Goal: Task Accomplishment & Management: Manage account settings

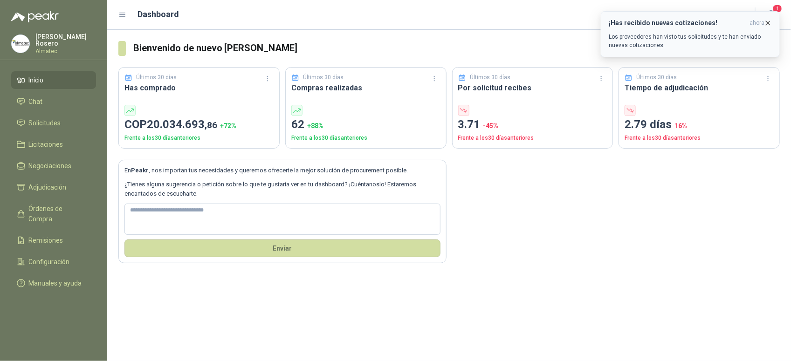
click at [644, 47] on p "Los proveedores han visto tus solicitudes y te han enviado nuevas cotizaciones." at bounding box center [690, 41] width 163 height 17
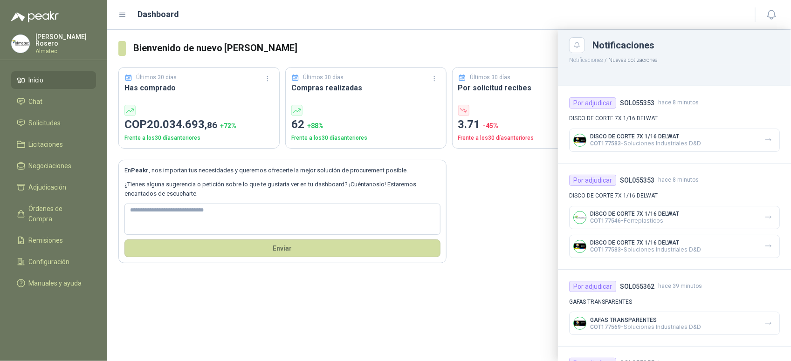
drag, startPoint x: 465, startPoint y: 33, endPoint x: 218, endPoint y: 7, distance: 248.5
click at [464, 32] on div at bounding box center [449, 196] width 684 height 332
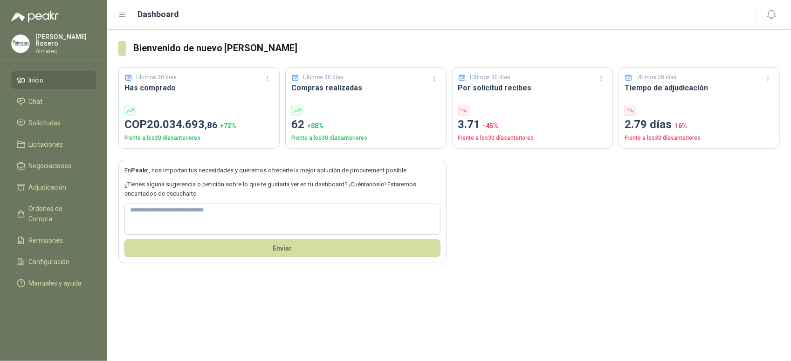
click at [626, 265] on section "Bienvenido de nuevo Valentina Rosero Últimos 30 días Has comprado COP 20.034.69…" at bounding box center [449, 152] width 684 height 245
click at [63, 118] on li "Solicitudes" at bounding box center [54, 123] width 74 height 10
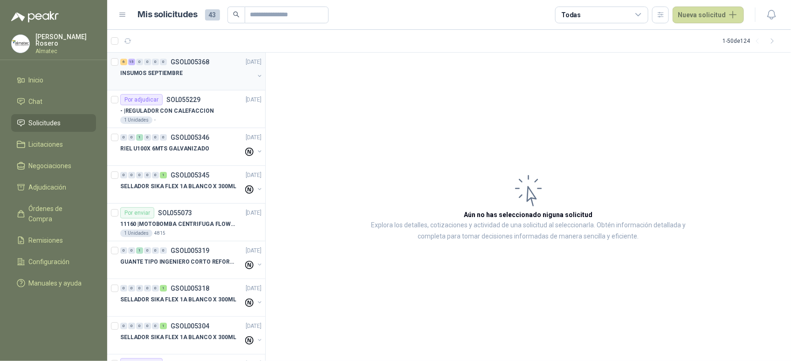
drag, startPoint x: 130, startPoint y: 63, endPoint x: 180, endPoint y: 89, distance: 56.9
click at [180, 89] on div "6 15 0 0 0 0 GSOL005368 [DATE] INSUMOS SEPTIEMBRE" at bounding box center [186, 72] width 158 height 38
click at [190, 79] on div at bounding box center [187, 82] width 134 height 7
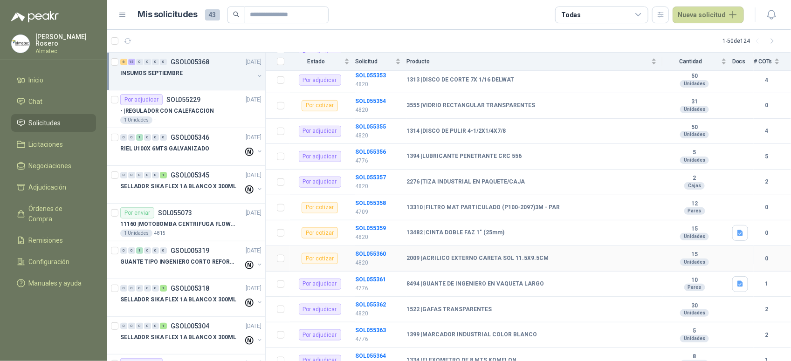
scroll to position [255, 0]
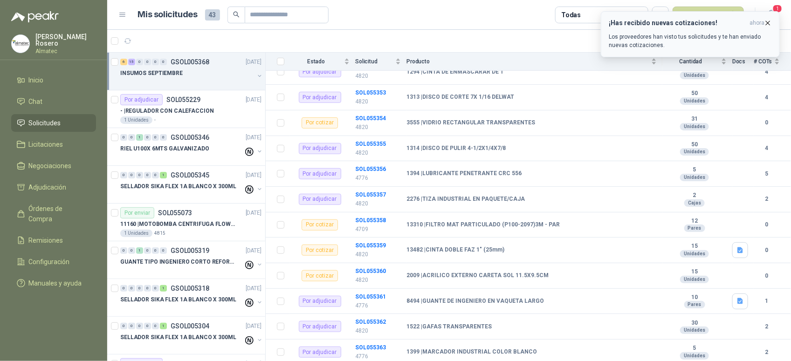
click at [696, 40] on p "Los proveedores han visto tus solicitudes y te han enviado nuevas cotizaciones." at bounding box center [690, 41] width 163 height 17
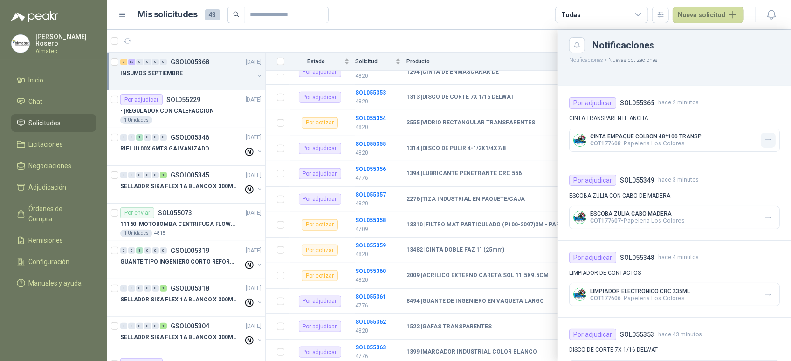
click at [765, 141] on icon "button" at bounding box center [769, 140] width 8 height 8
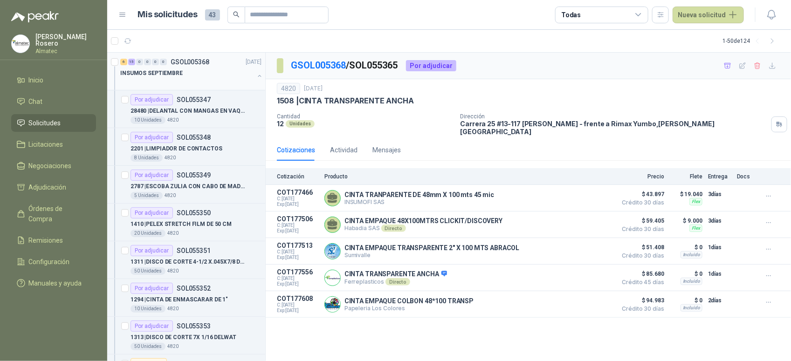
click at [256, 76] on button "button" at bounding box center [259, 75] width 7 height 7
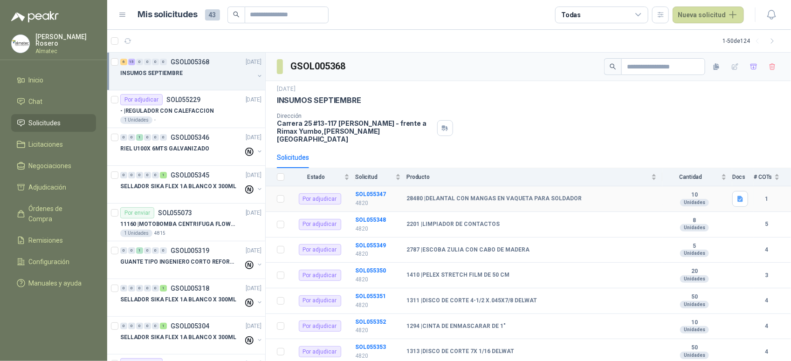
click at [536, 195] on b "28480 | DELANTAL CON MANGAS EN VAQUETA PARA SOLDADOR" at bounding box center [494, 198] width 175 height 7
click at [383, 191] on b "SOL055347" at bounding box center [370, 194] width 31 height 7
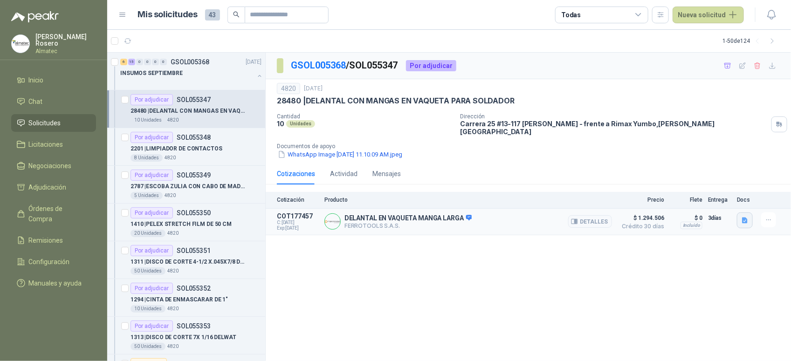
click at [742, 217] on icon "button" at bounding box center [746, 221] width 8 height 8
click at [730, 187] on div "image.png" at bounding box center [727, 194] width 53 height 22
click at [723, 189] on button "image.png" at bounding box center [727, 194] width 41 height 10
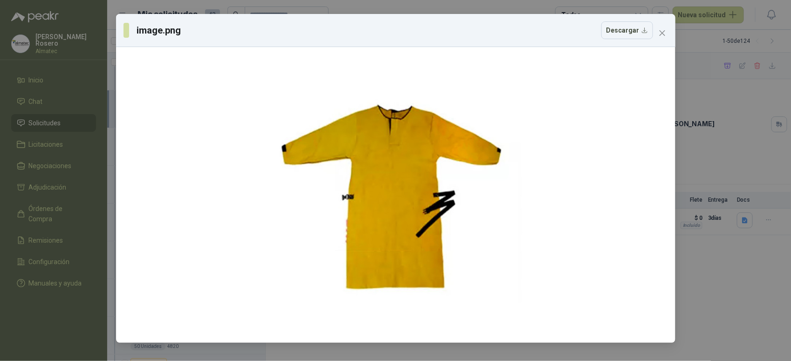
click at [746, 276] on div "image.png Descargar" at bounding box center [395, 180] width 791 height 361
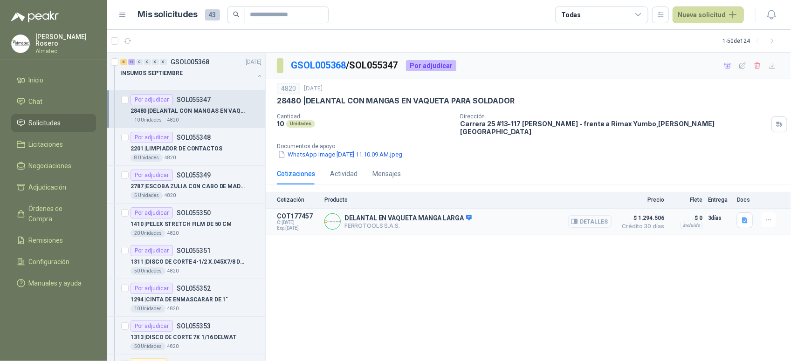
click at [604, 220] on button "Detalles" at bounding box center [591, 221] width 44 height 13
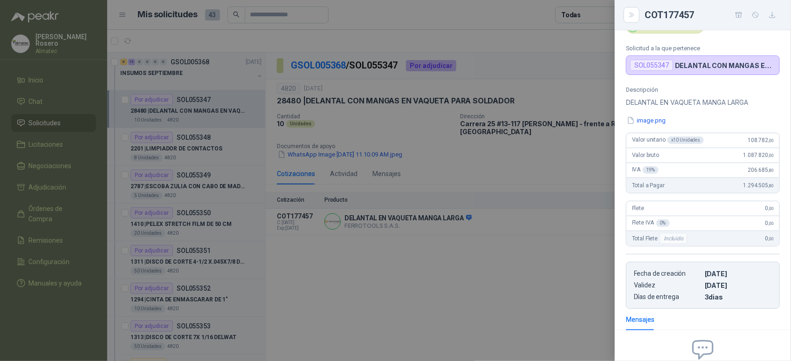
scroll to position [28, 0]
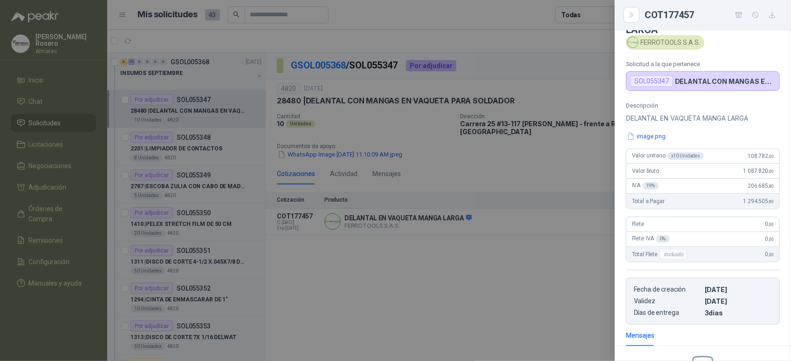
click at [414, 302] on div at bounding box center [395, 180] width 791 height 361
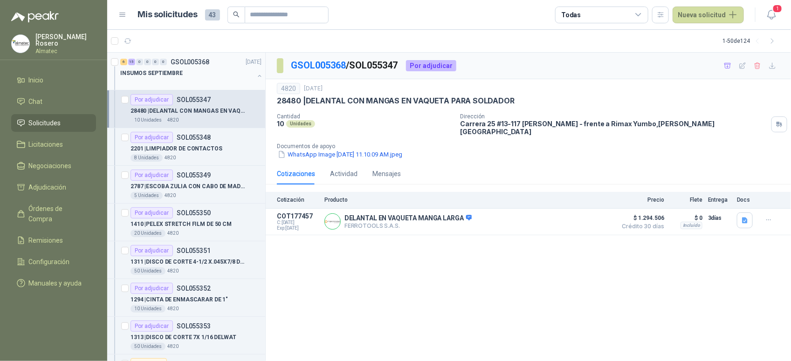
click at [257, 75] on div "6 15 0 0 0 0 GSOL005368 [DATE] INSUMOS SEPTIEMBRE" at bounding box center [186, 72] width 158 height 38
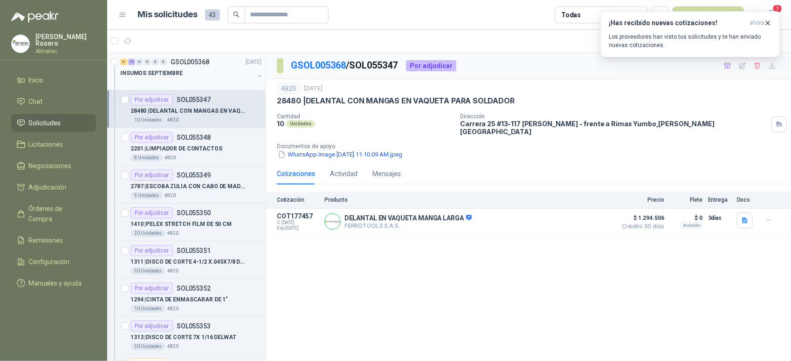
click at [256, 75] on button "button" at bounding box center [259, 75] width 7 height 7
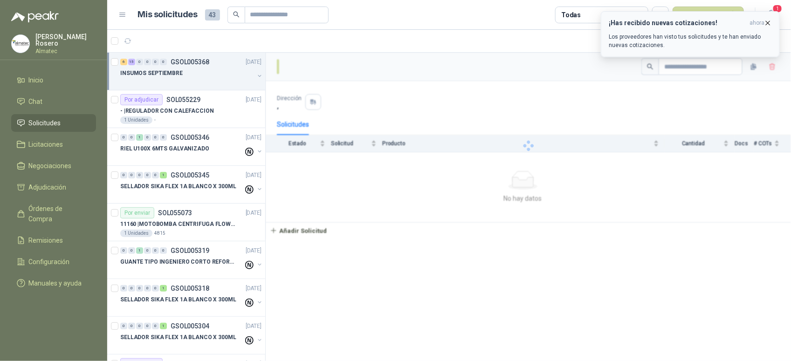
click at [685, 23] on h3 "¡Has recibido nuevas cotizaciones!" at bounding box center [677, 23] width 137 height 8
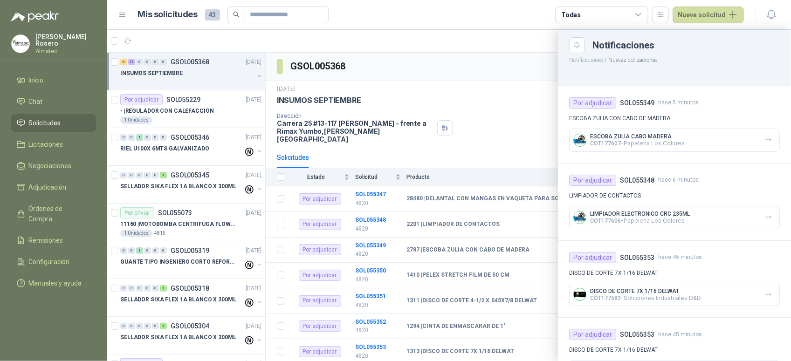
click at [442, 64] on div at bounding box center [449, 196] width 684 height 332
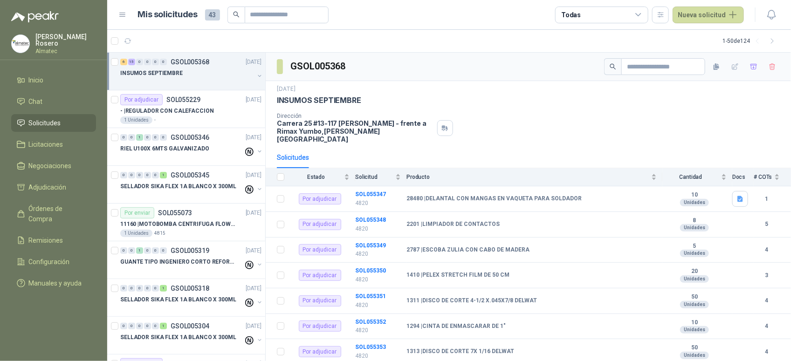
click at [479, 108] on div "[DATE] INSUMOS SEPTIEMBRE Dirección [STREET_ADDRESS] Yumbo - frente a Rimax Yum…" at bounding box center [528, 114] width 503 height 58
click at [125, 18] on icon at bounding box center [122, 15] width 8 height 8
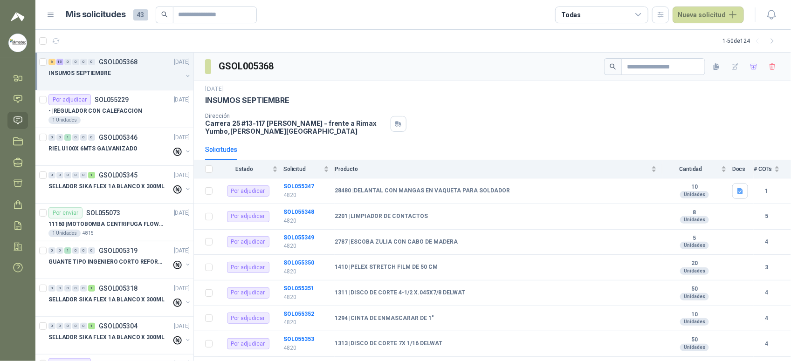
click at [184, 73] on button "button" at bounding box center [187, 75] width 7 height 7
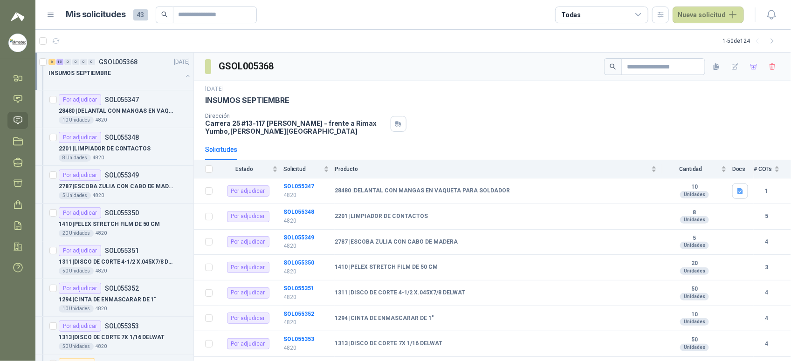
scroll to position [0, 0]
click at [184, 73] on button "button" at bounding box center [187, 75] width 7 height 7
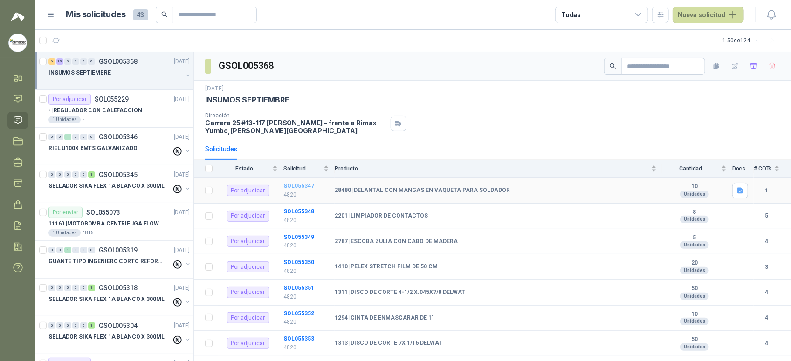
click at [306, 185] on b "SOL055347" at bounding box center [299, 186] width 31 height 7
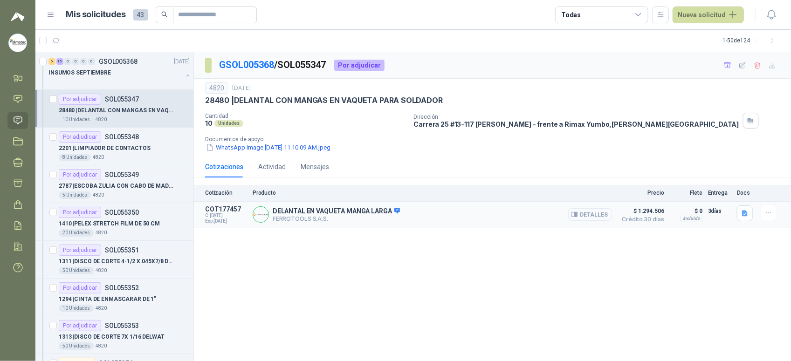
click at [591, 218] on button "Detalles" at bounding box center [591, 214] width 44 height 13
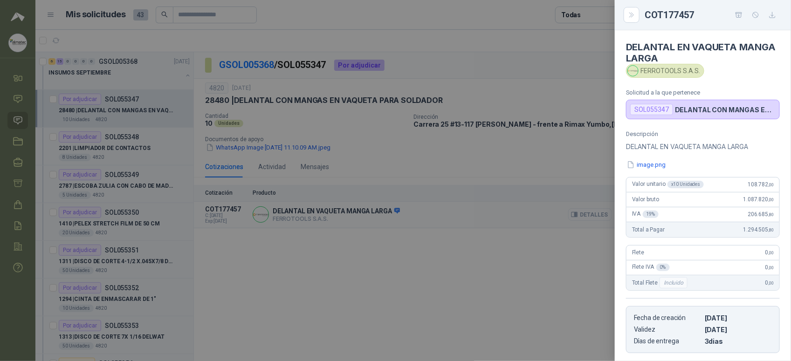
scroll to position [145, 0]
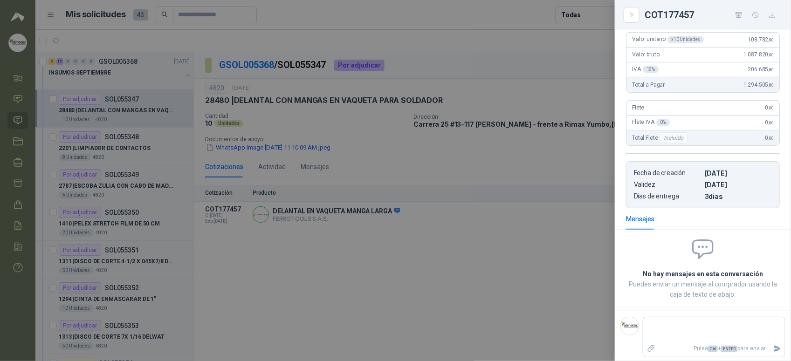
click at [590, 210] on div at bounding box center [395, 180] width 791 height 361
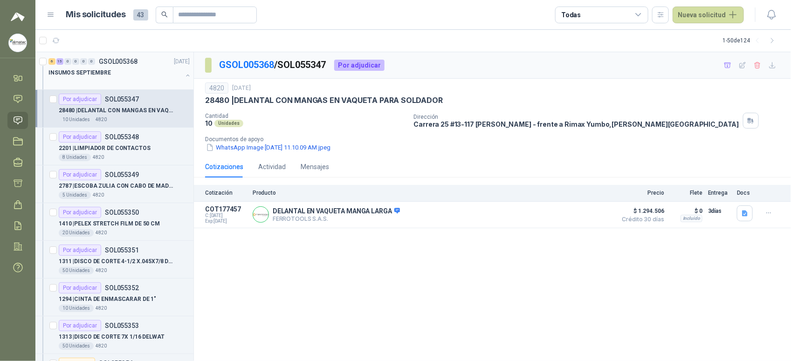
click at [184, 72] on button "button" at bounding box center [187, 75] width 7 height 7
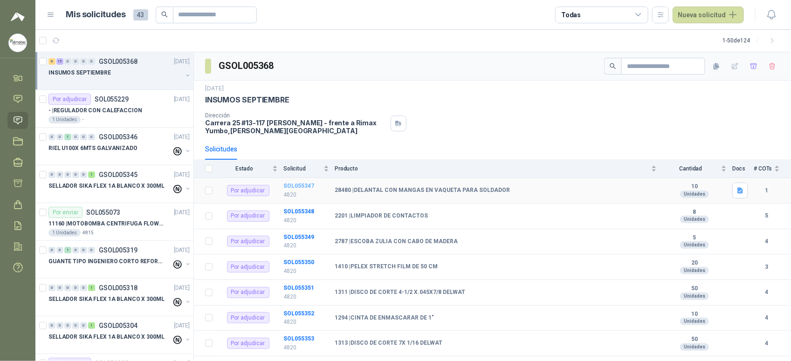
click at [300, 187] on b "SOL055347" at bounding box center [299, 186] width 31 height 7
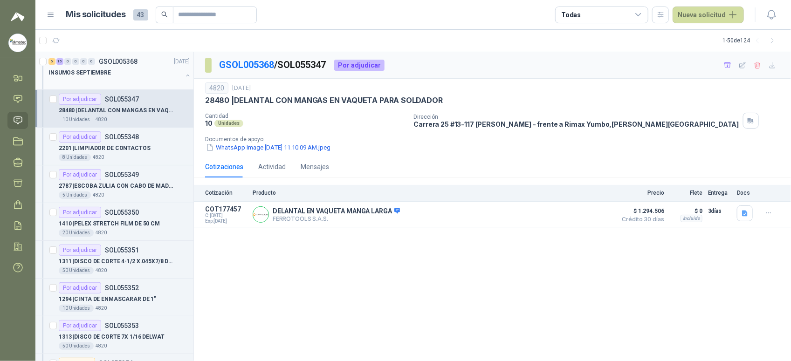
click at [184, 77] on button "button" at bounding box center [187, 75] width 7 height 7
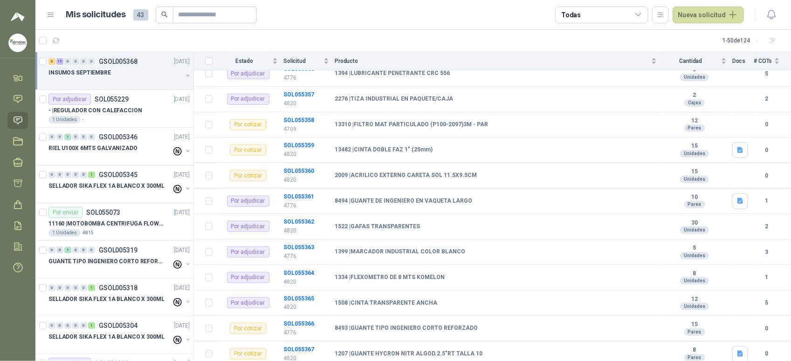
scroll to position [371, 0]
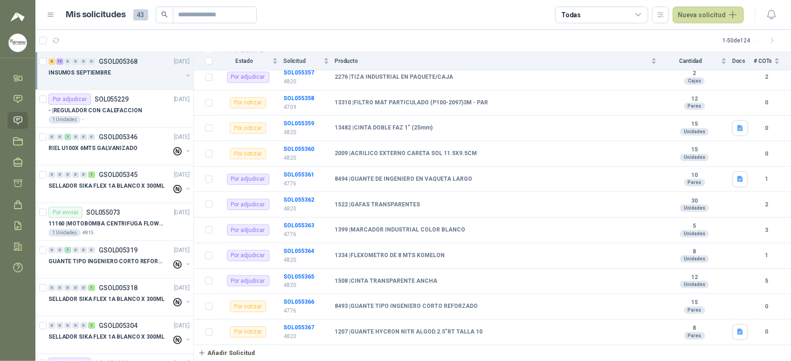
click at [482, 351] on link "Añadir Solicitud" at bounding box center [492, 354] width 597 height 16
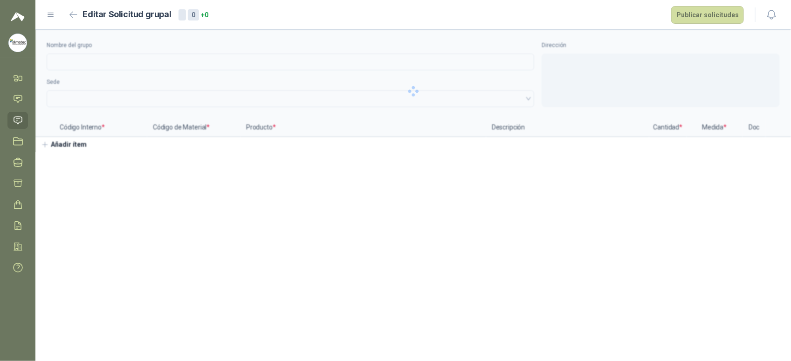
type input "**********"
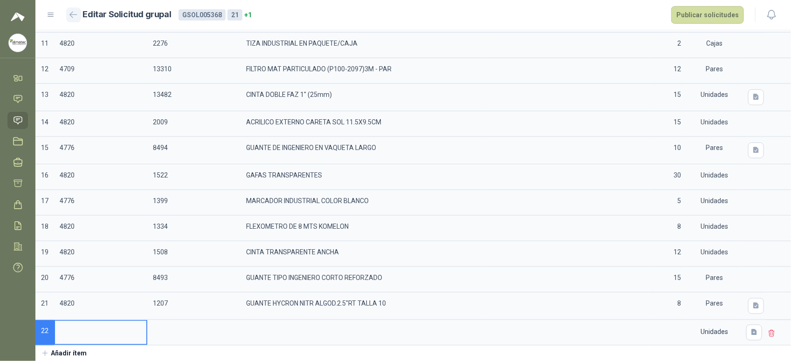
click at [74, 17] on icon "button" at bounding box center [73, 14] width 8 height 7
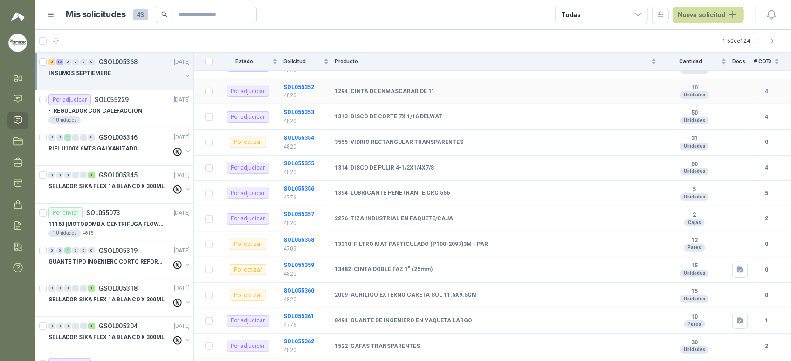
scroll to position [291, 0]
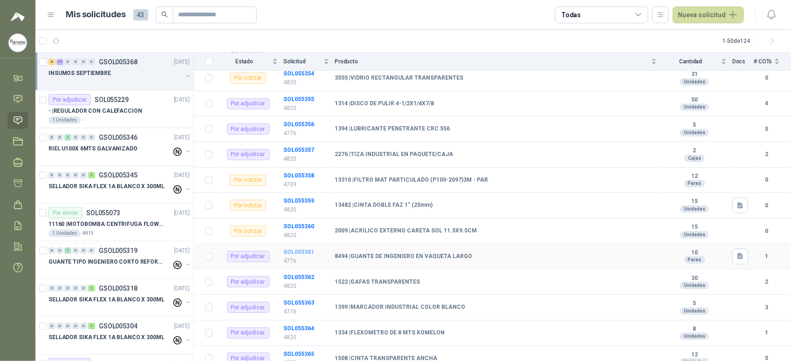
click at [289, 256] on b "SOL055361" at bounding box center [299, 252] width 31 height 7
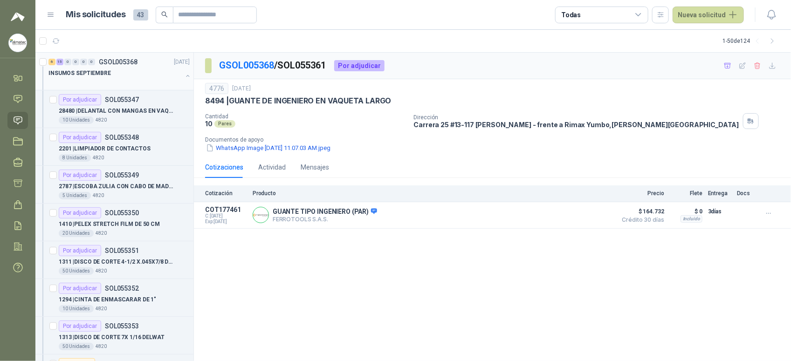
click at [176, 71] on div "INSUMOS SEPTIEMBRE" at bounding box center [120, 77] width 143 height 19
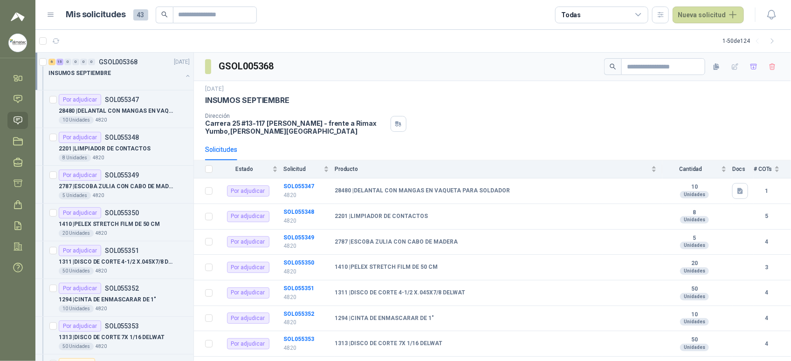
click at [184, 77] on button "button" at bounding box center [187, 75] width 7 height 7
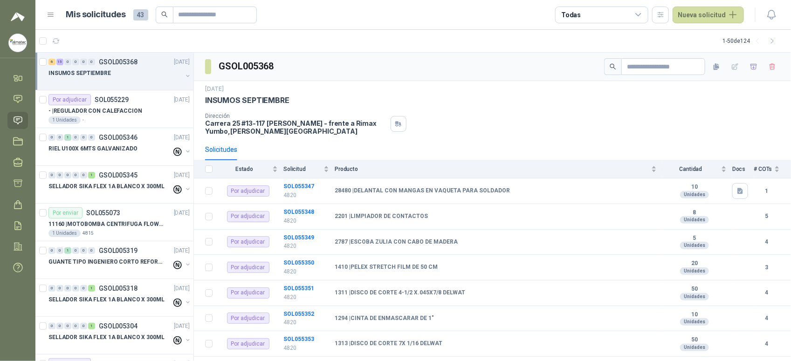
scroll to position [0, 0]
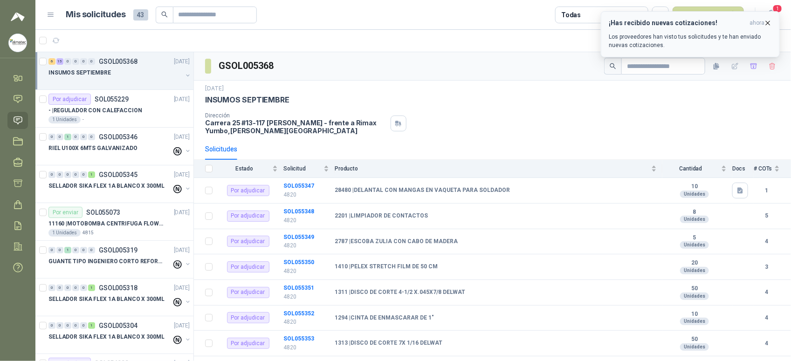
click at [672, 41] on p "Los proveedores han visto tus solicitudes y te han enviado nuevas cotizaciones." at bounding box center [690, 41] width 163 height 17
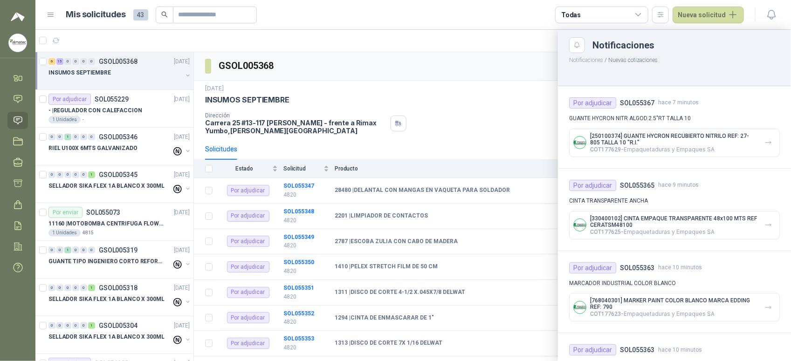
click at [770, 140] on div "[250100374] GUANTE HYCRON RECUBIERTO NITRILO REF: 27-805 TALLA 10 "R.I." COT177…" at bounding box center [674, 143] width 211 height 28
click at [765, 145] on icon "button" at bounding box center [769, 143] width 8 height 8
